Goal: Information Seeking & Learning: Check status

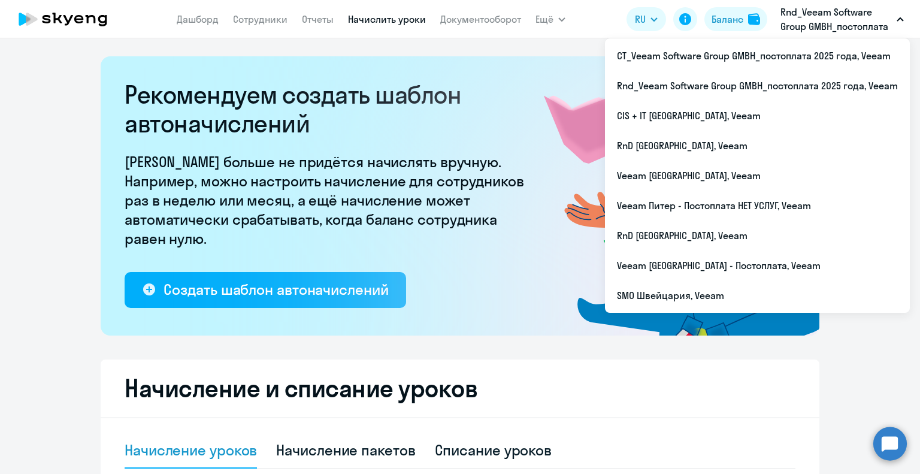
select select "10"
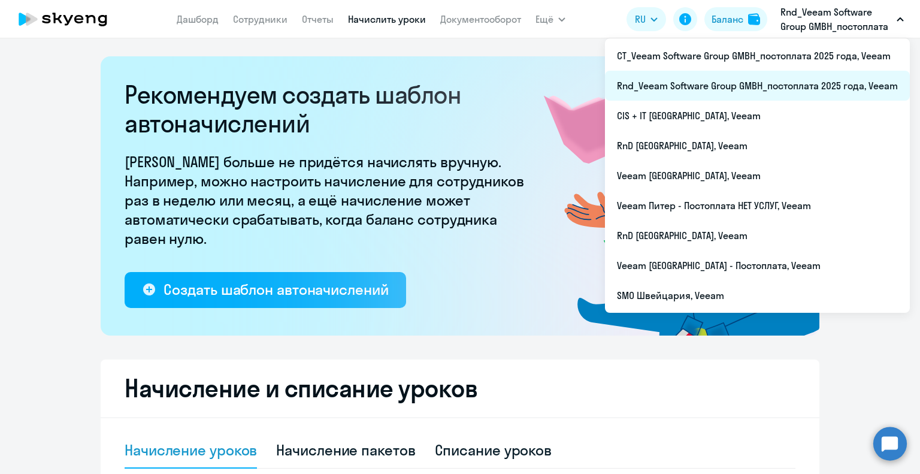
click at [714, 87] on li "Rnd_Veeam Software Group GMBH_постоплата 2025 года, Veeam" at bounding box center [757, 86] width 305 height 30
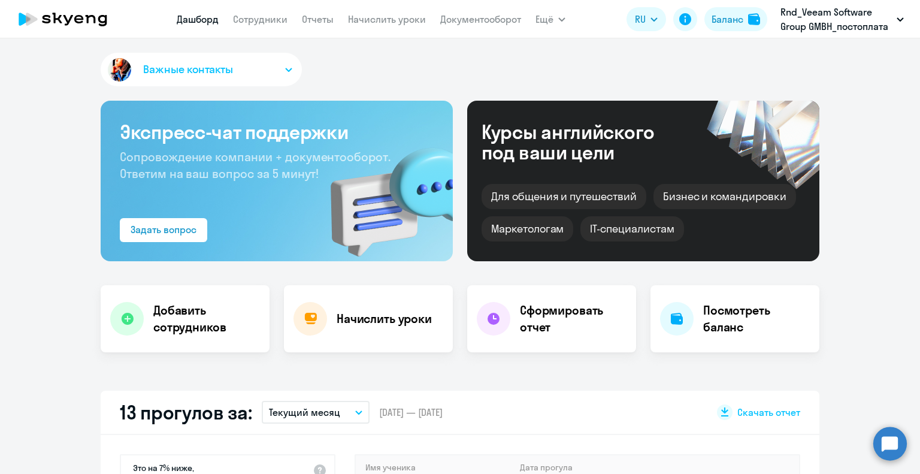
select select "30"
click at [256, 19] on link "Сотрудники" at bounding box center [260, 19] width 55 height 12
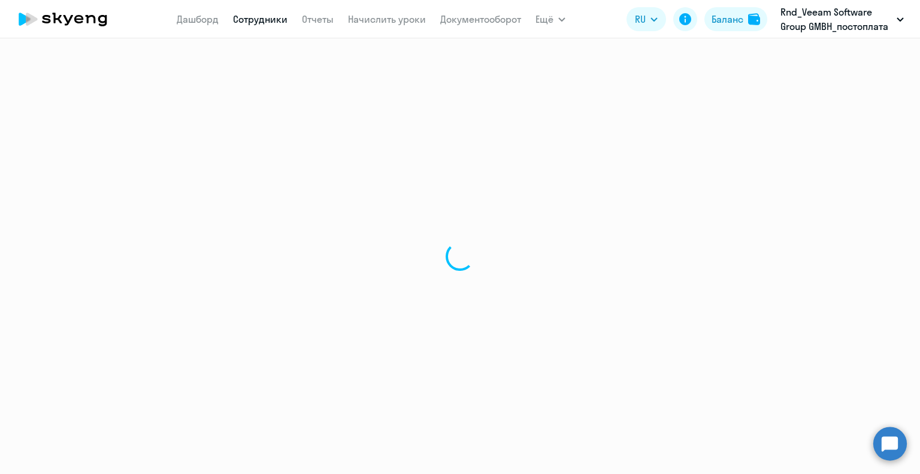
select select "30"
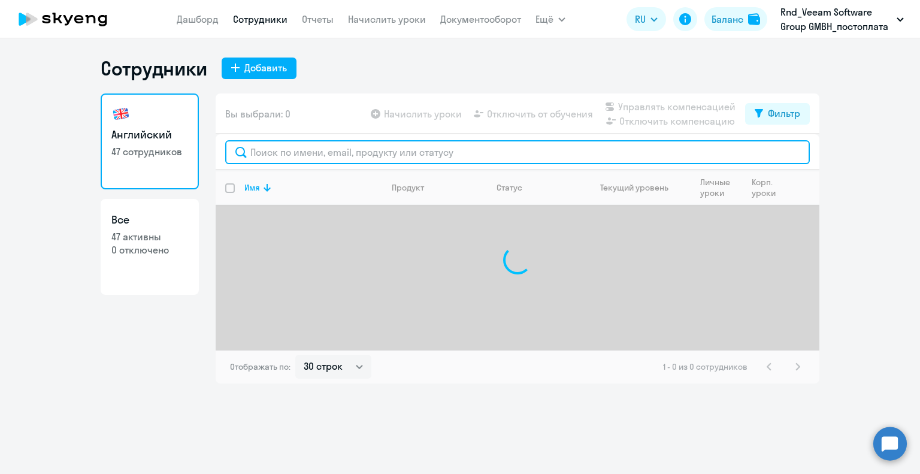
click at [288, 158] on input "text" at bounding box center [517, 152] width 585 height 24
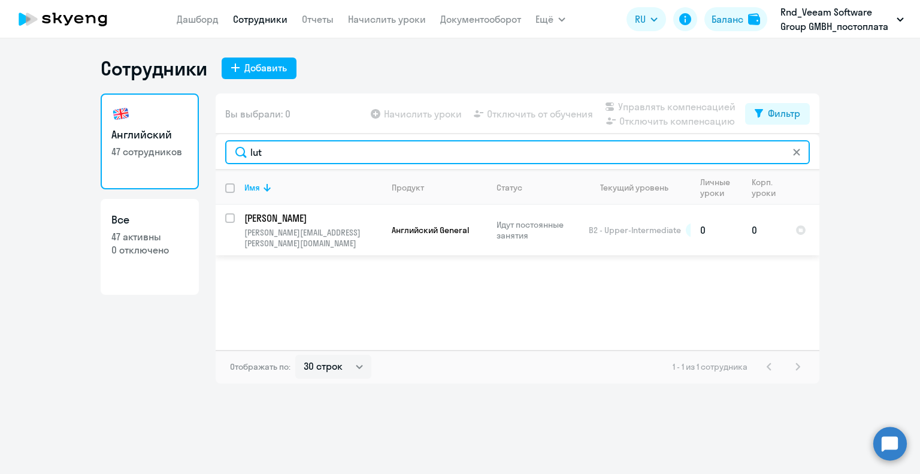
type input "lut"
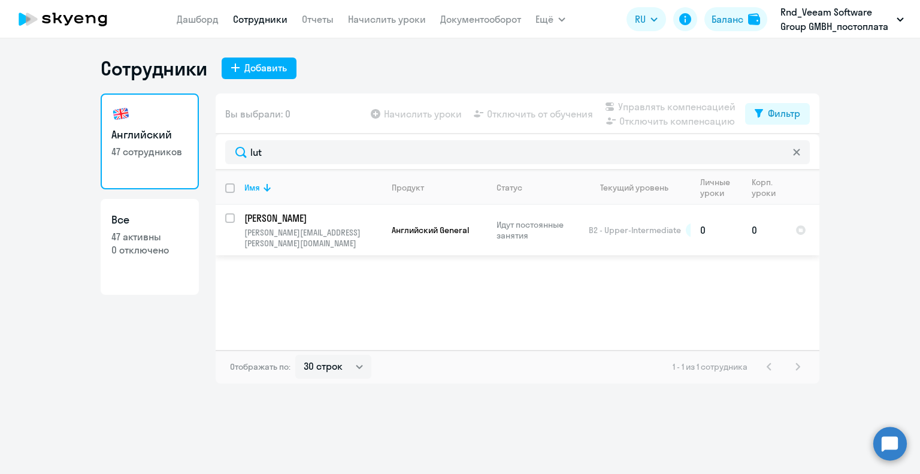
click at [431, 230] on td "Английский General" at bounding box center [434, 230] width 105 height 50
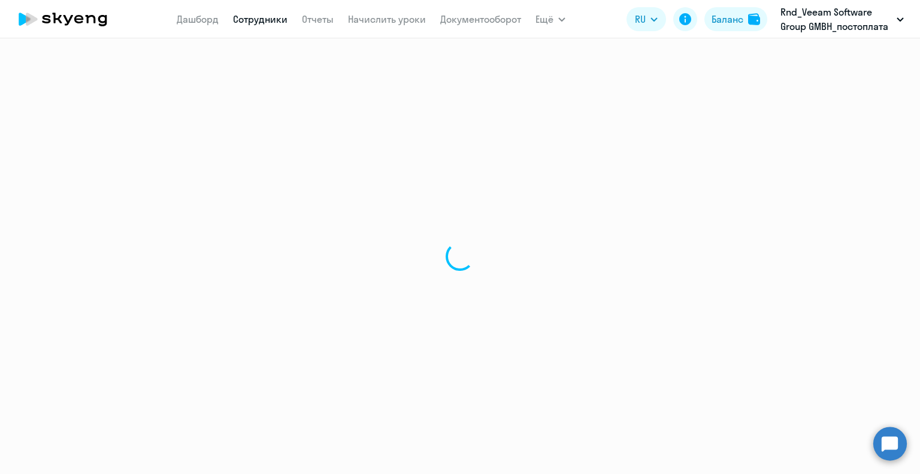
select select "english"
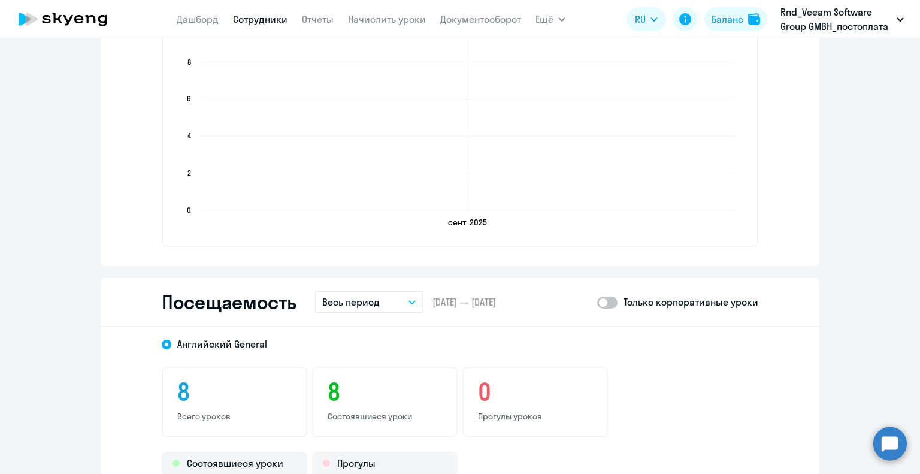
scroll to position [1198, 0]
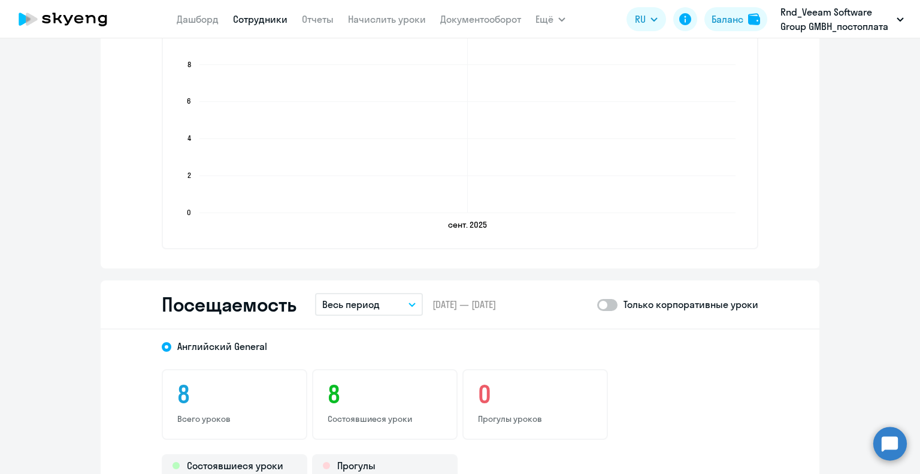
click at [409, 305] on icon "button" at bounding box center [412, 305] width 7 height 4
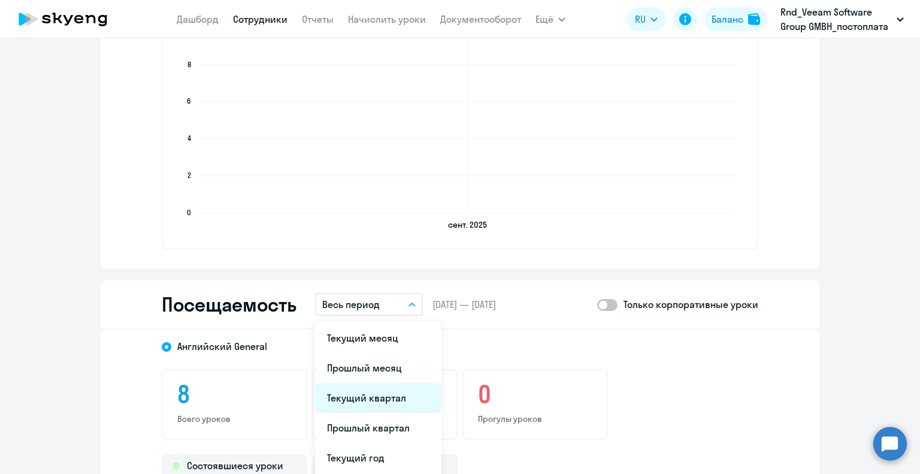
click at [417, 391] on li "Текущий квартал" at bounding box center [378, 398] width 126 height 30
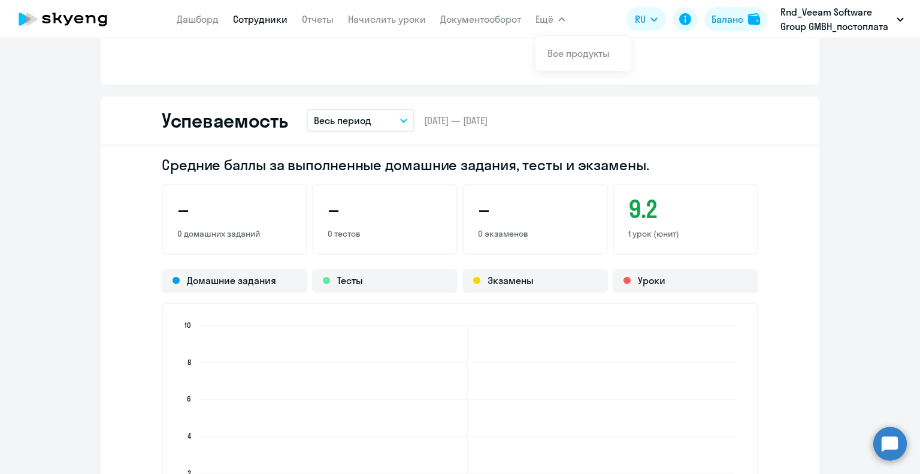
scroll to position [899, 0]
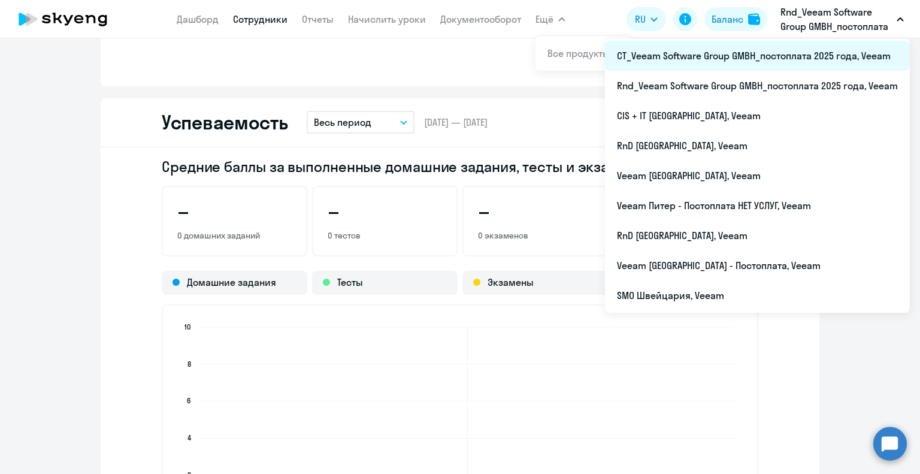
click at [772, 63] on li "CT_Veeam Software Group GMBH_постоплата 2025 года, Veeam" at bounding box center [757, 56] width 305 height 30
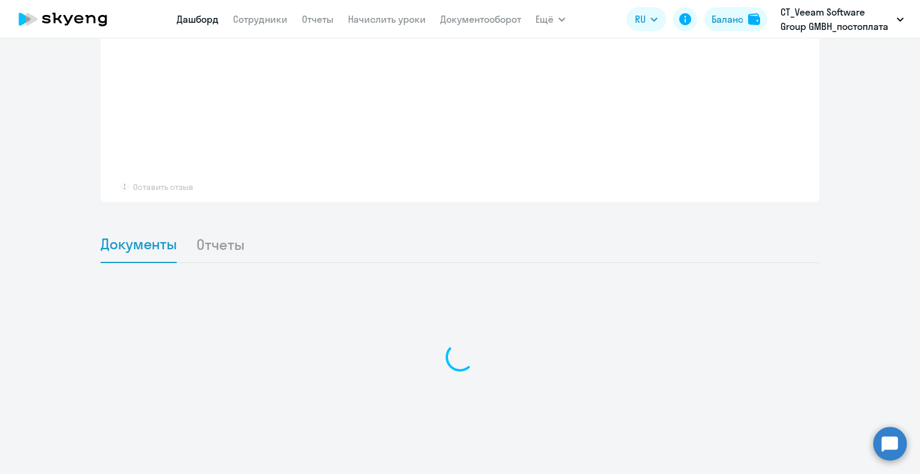
scroll to position [966, 0]
select select "30"
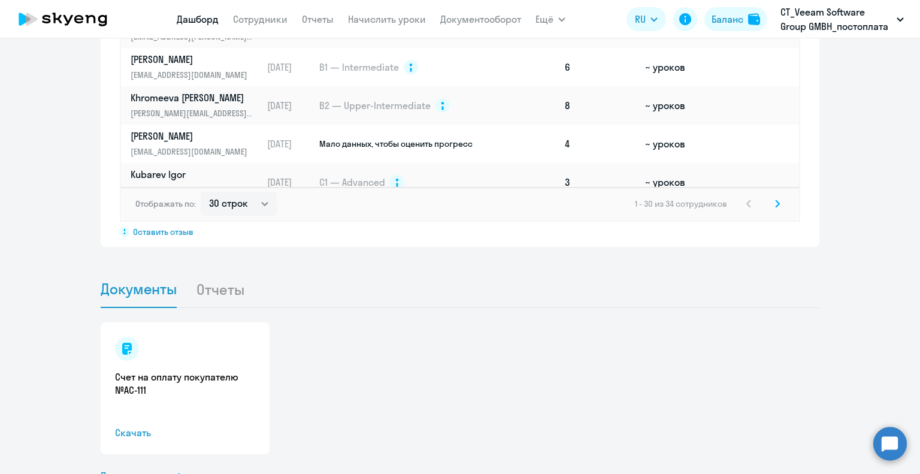
scroll to position [1010, 0]
